Goal: Obtain resource: Download file/media

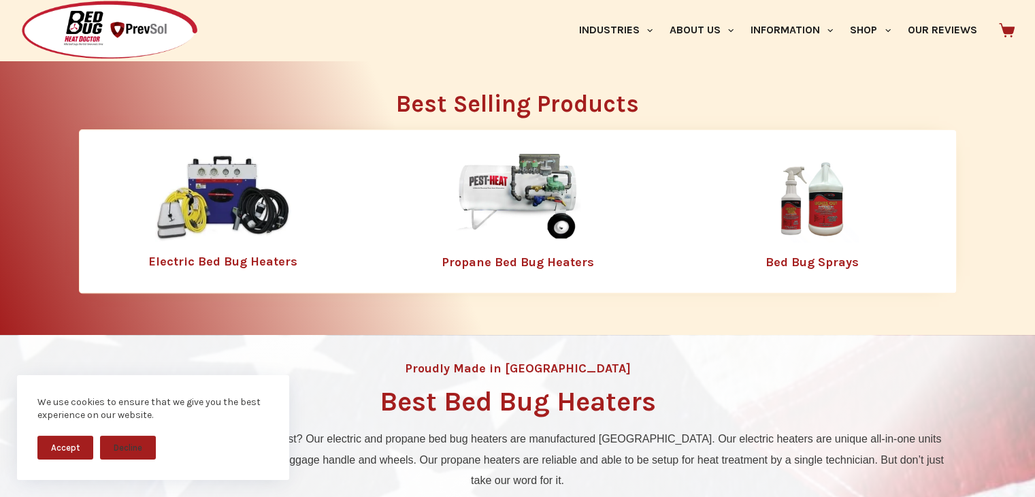
click at [236, 235] on img at bounding box center [223, 198] width 136 height 88
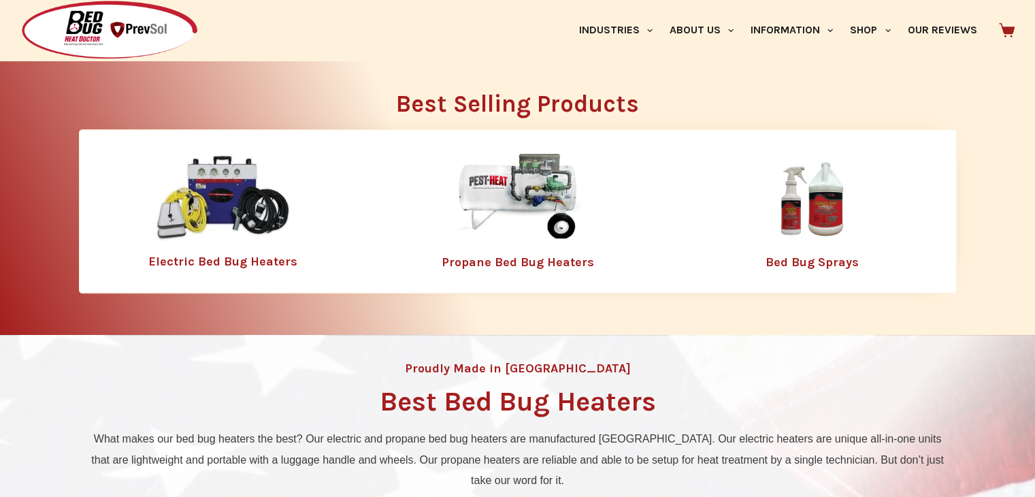
click at [536, 195] on img at bounding box center [518, 198] width 177 height 88
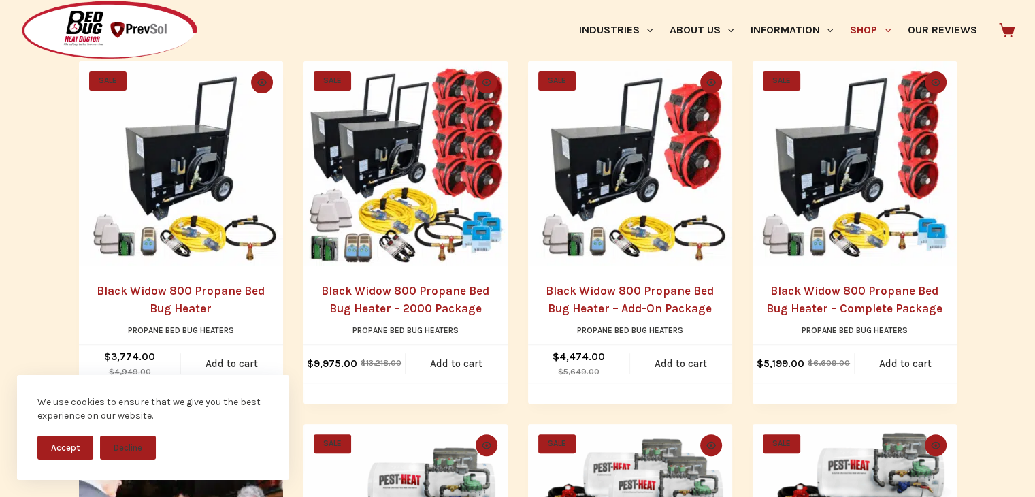
scroll to position [272, 0]
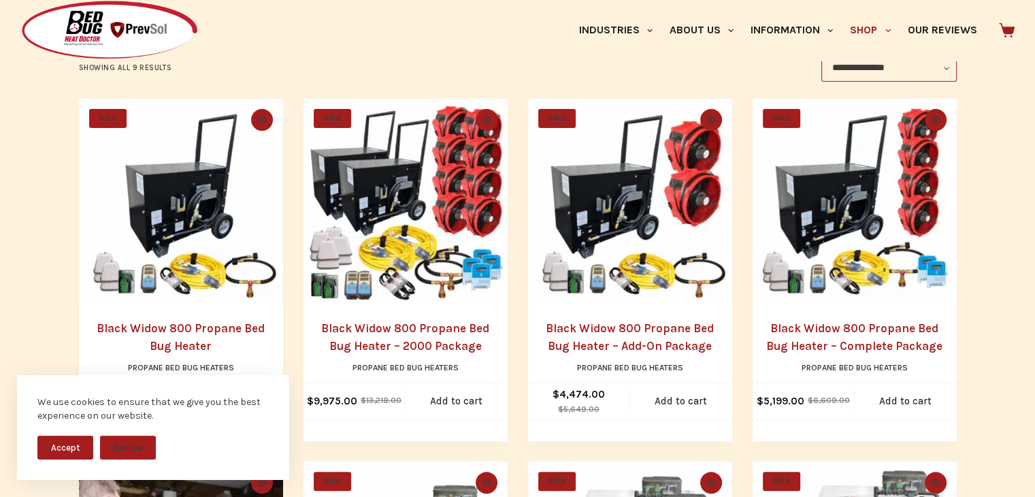
click at [405, 341] on link "Black Widow 800 Propane Bed Bug Heater – 2000 Package" at bounding box center [405, 336] width 168 height 31
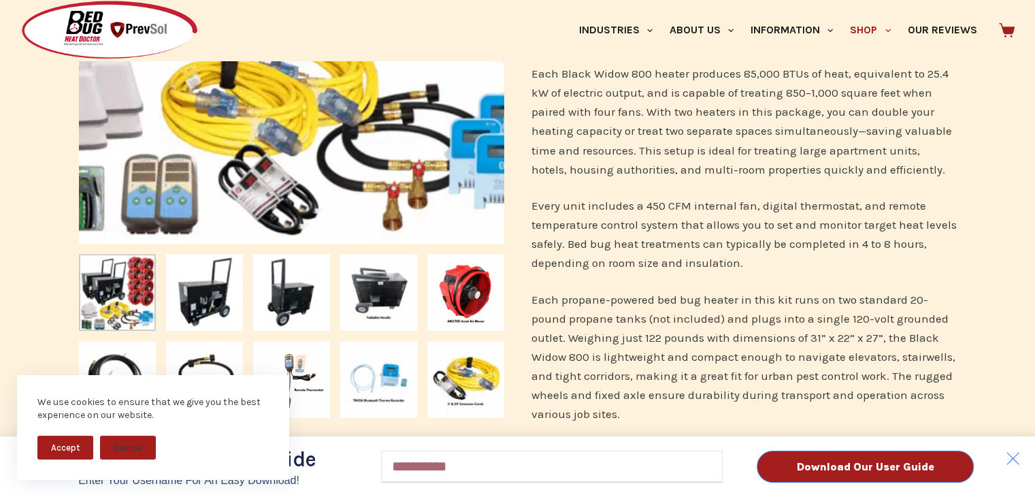
scroll to position [545, 0]
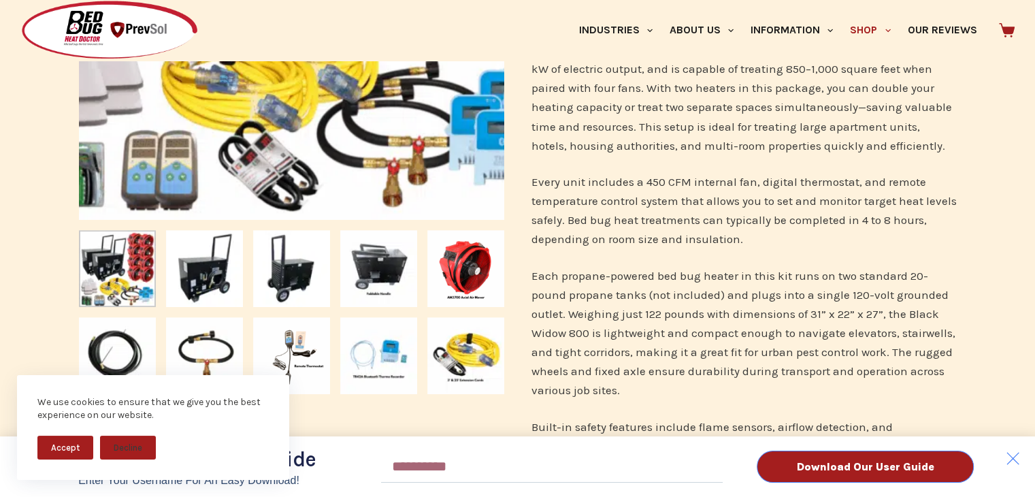
click at [191, 283] on div "Download Our User Guide Enter Your Username for an Easy Download! Email Downloa…" at bounding box center [517, 248] width 1035 height 497
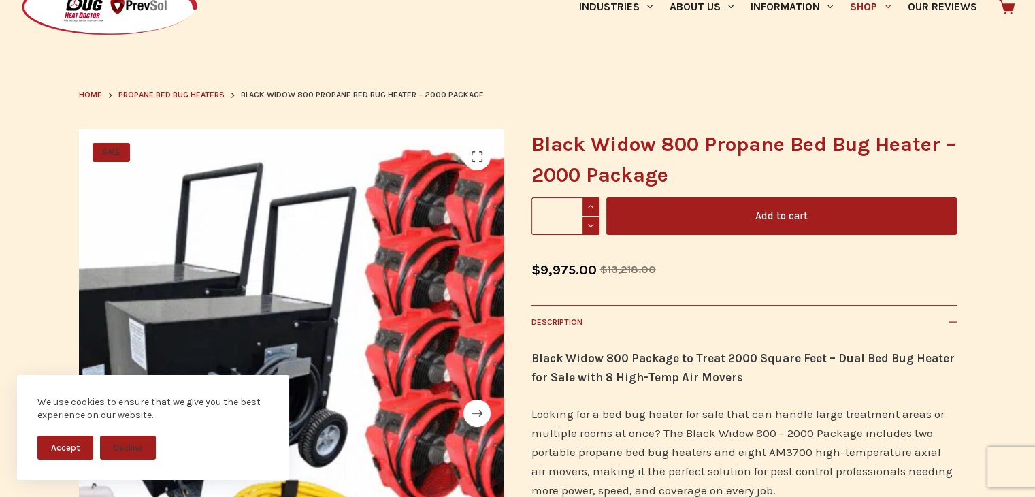
scroll to position [0, 0]
